Goal: Task Accomplishment & Management: Complete application form

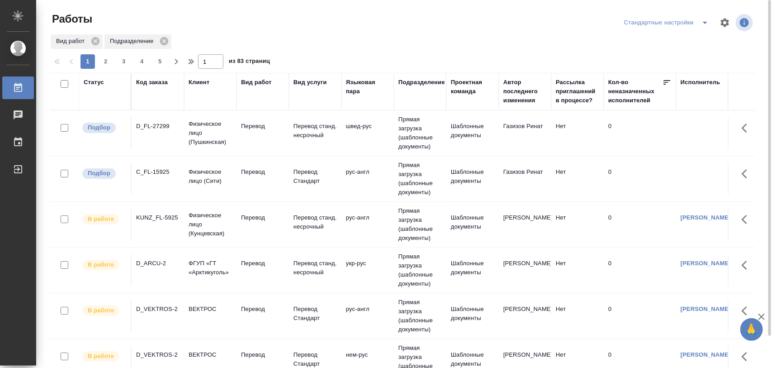
click at [162, 127] on div "D_FL-27299" at bounding box center [157, 126] width 43 height 9
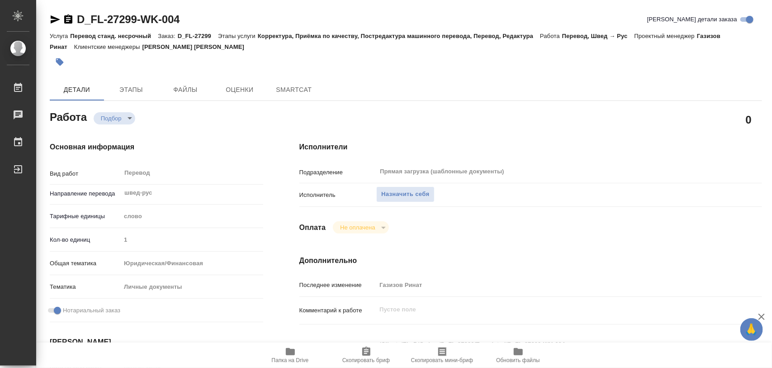
type textarea "x"
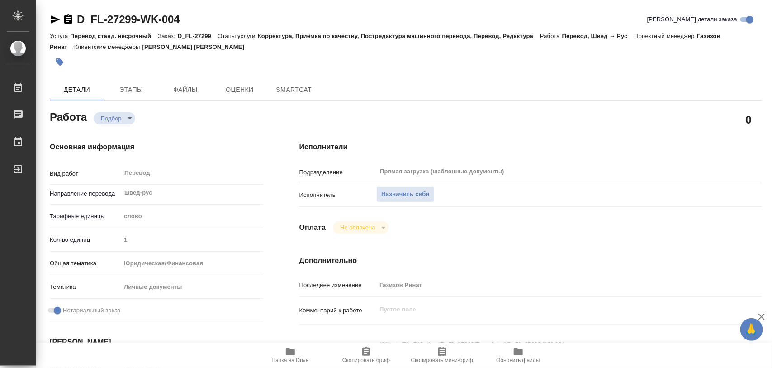
type textarea "x"
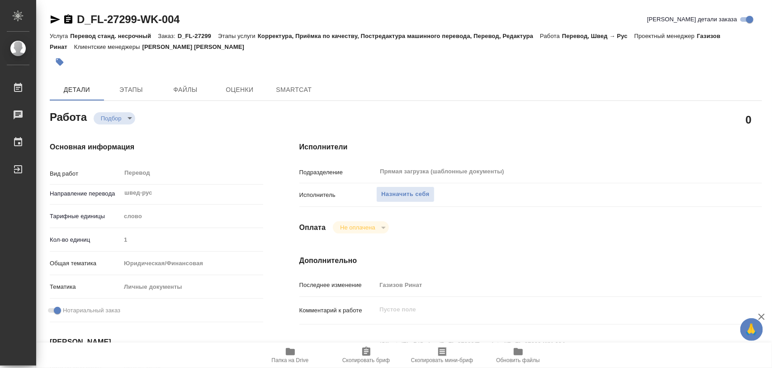
type textarea "x"
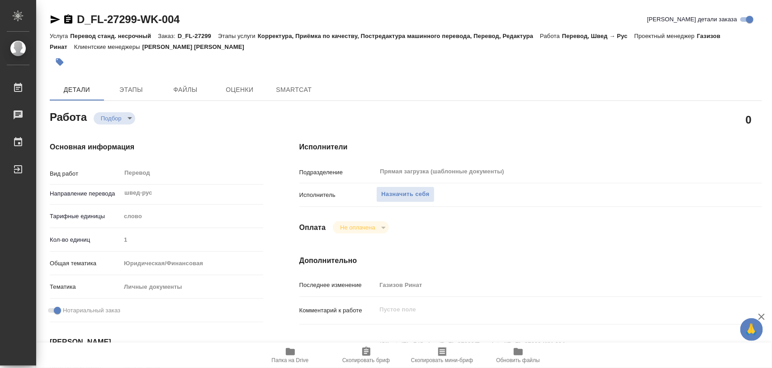
scroll to position [170, 0]
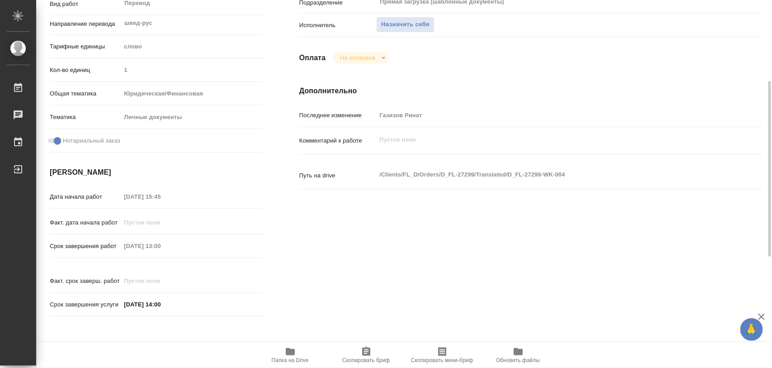
type textarea "x"
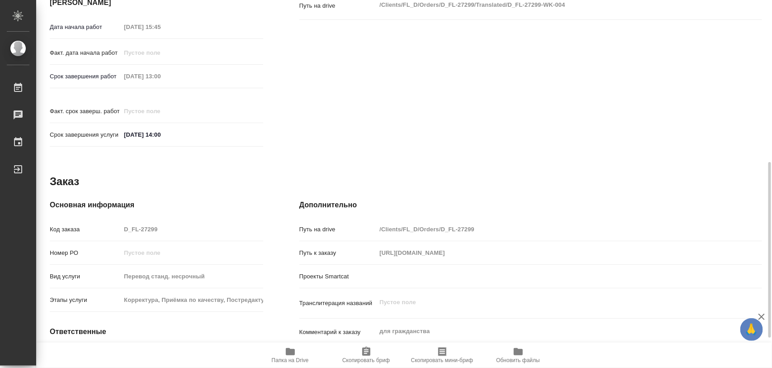
type textarea "x"
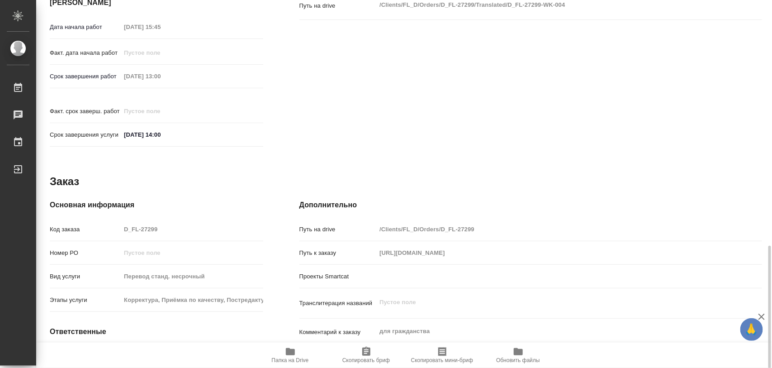
scroll to position [403, 0]
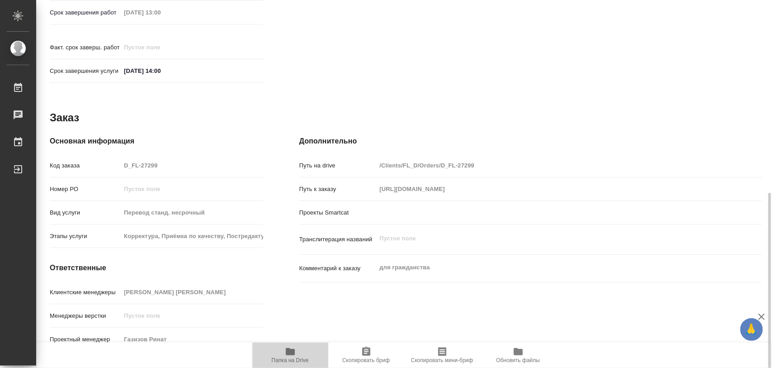
click at [292, 351] on icon "button" at bounding box center [290, 351] width 9 height 7
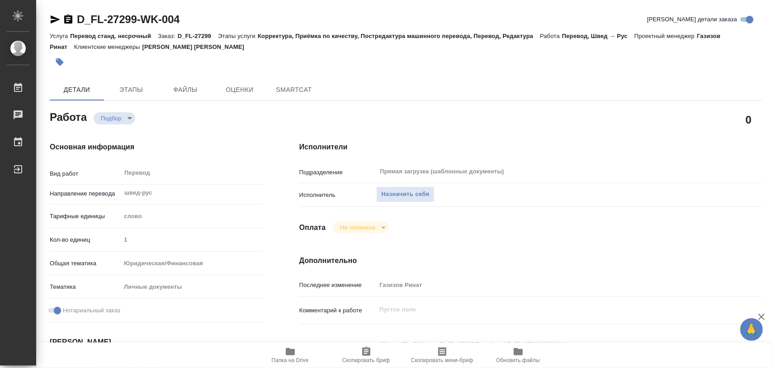
type textarea "x"
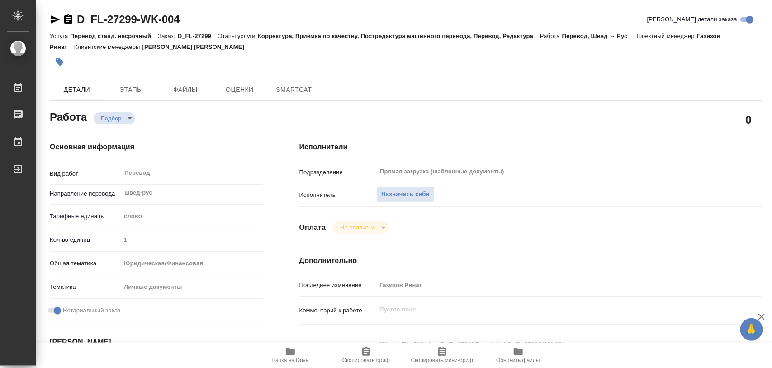
type textarea "x"
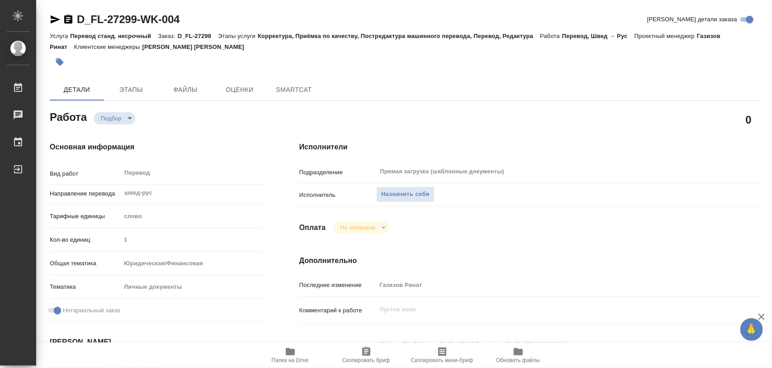
type textarea "x"
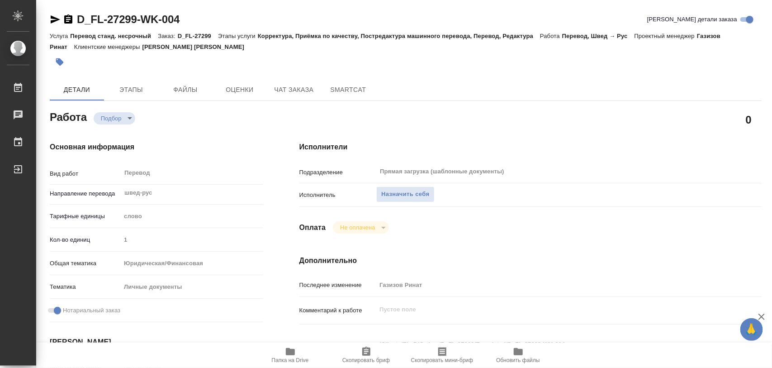
type textarea "x"
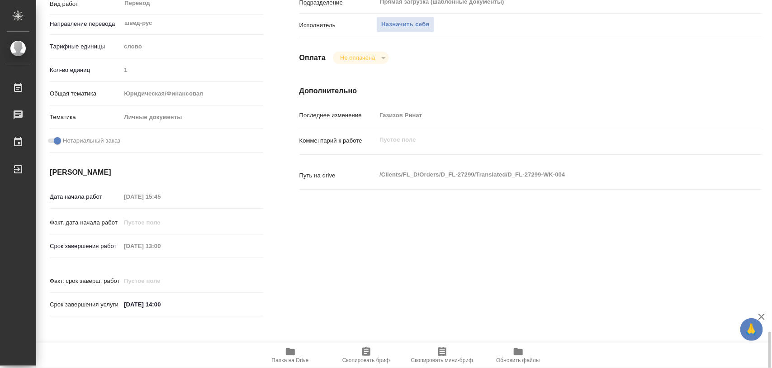
scroll to position [339, 0]
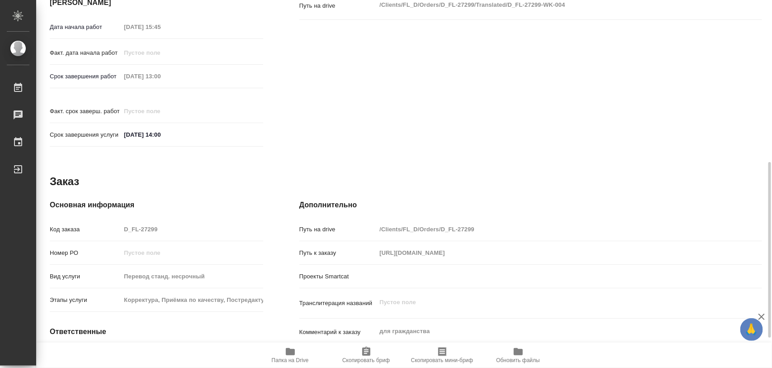
type textarea "x"
